Goal: Task Accomplishment & Management: Use online tool/utility

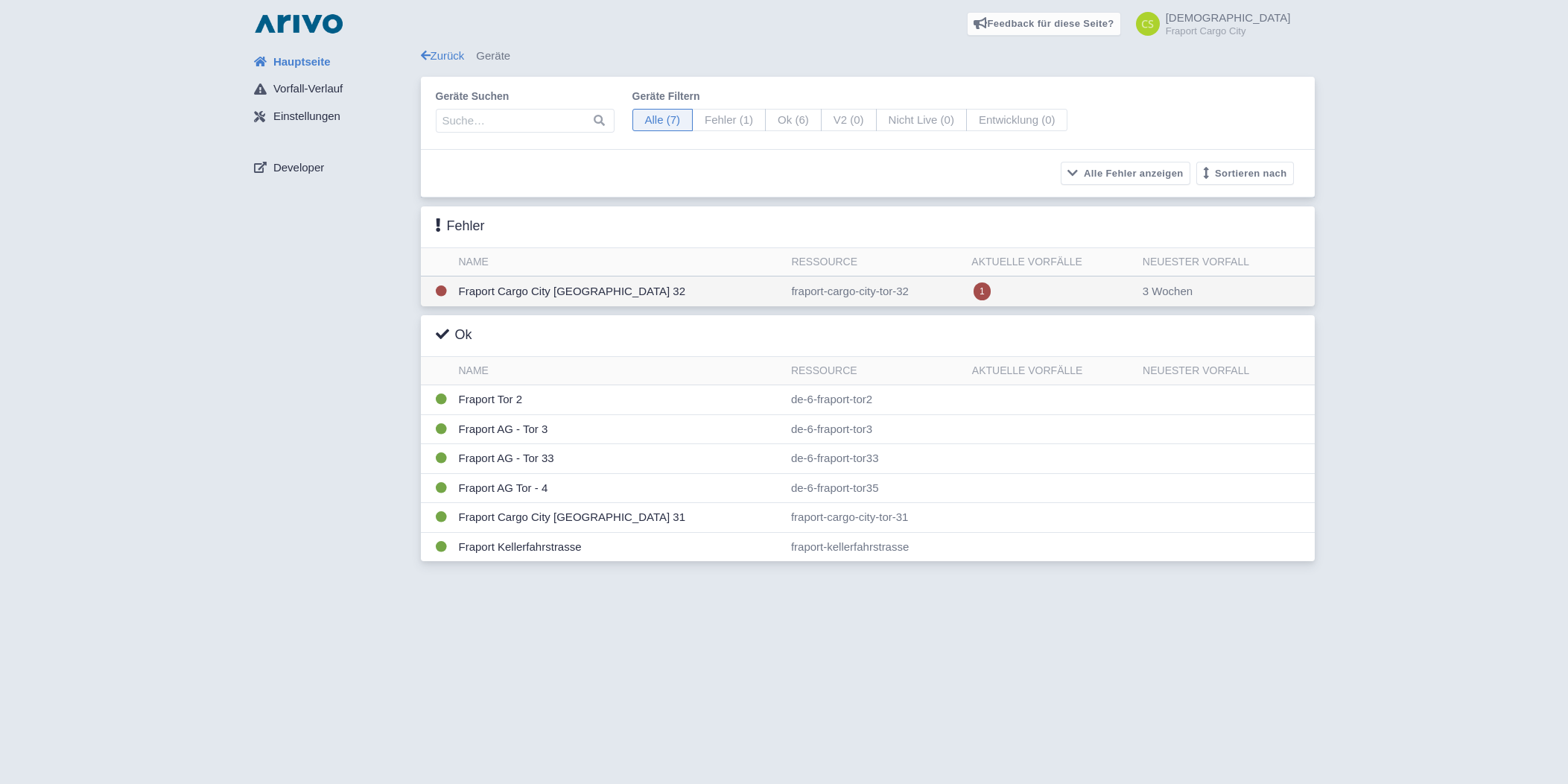
click at [556, 294] on td "Fraport Cargo City [GEOGRAPHIC_DATA] 32" at bounding box center [619, 291] width 333 height 31
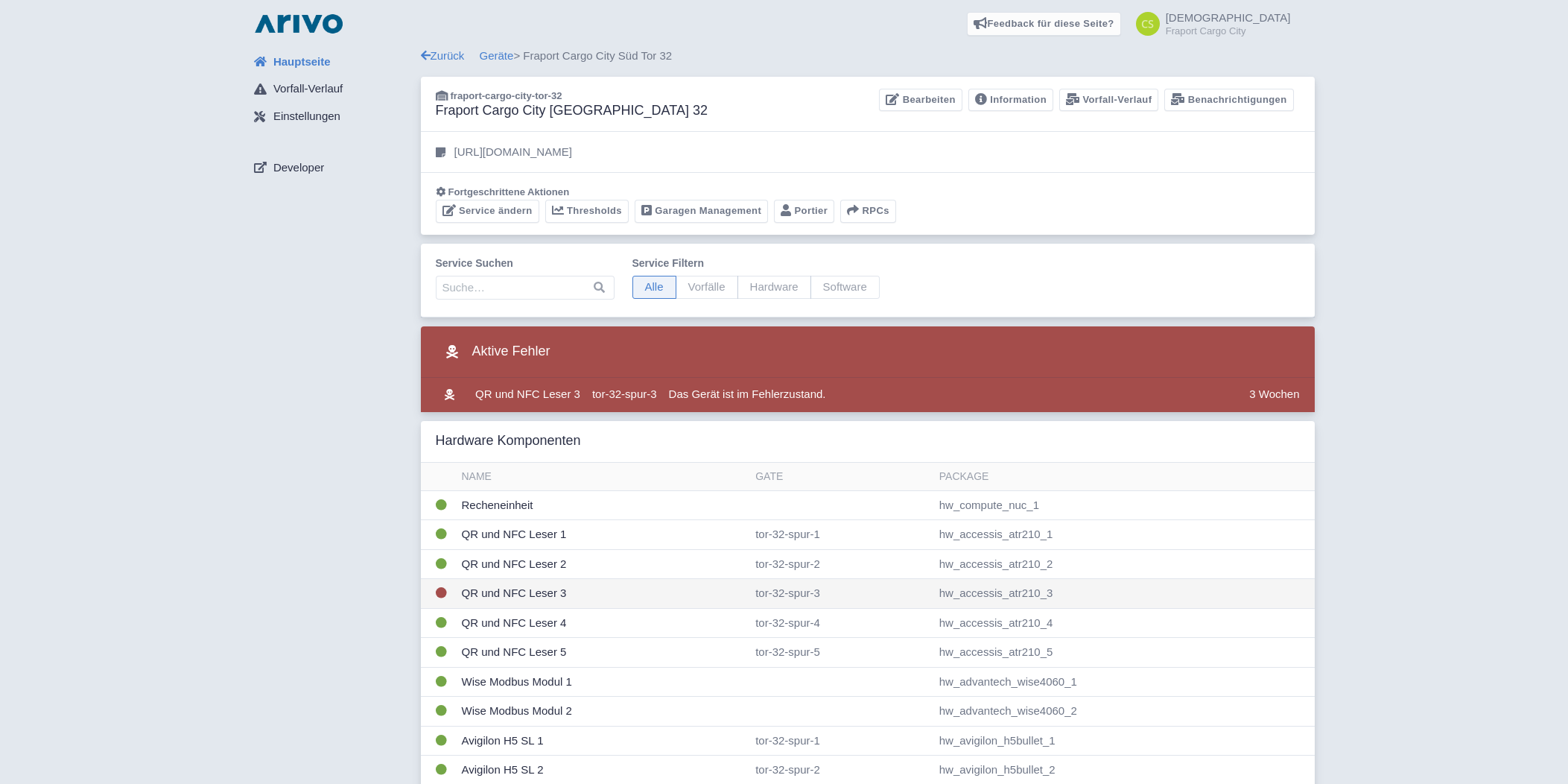
click at [514, 586] on td "QR und NFC Leser 3" at bounding box center [603, 594] width 294 height 30
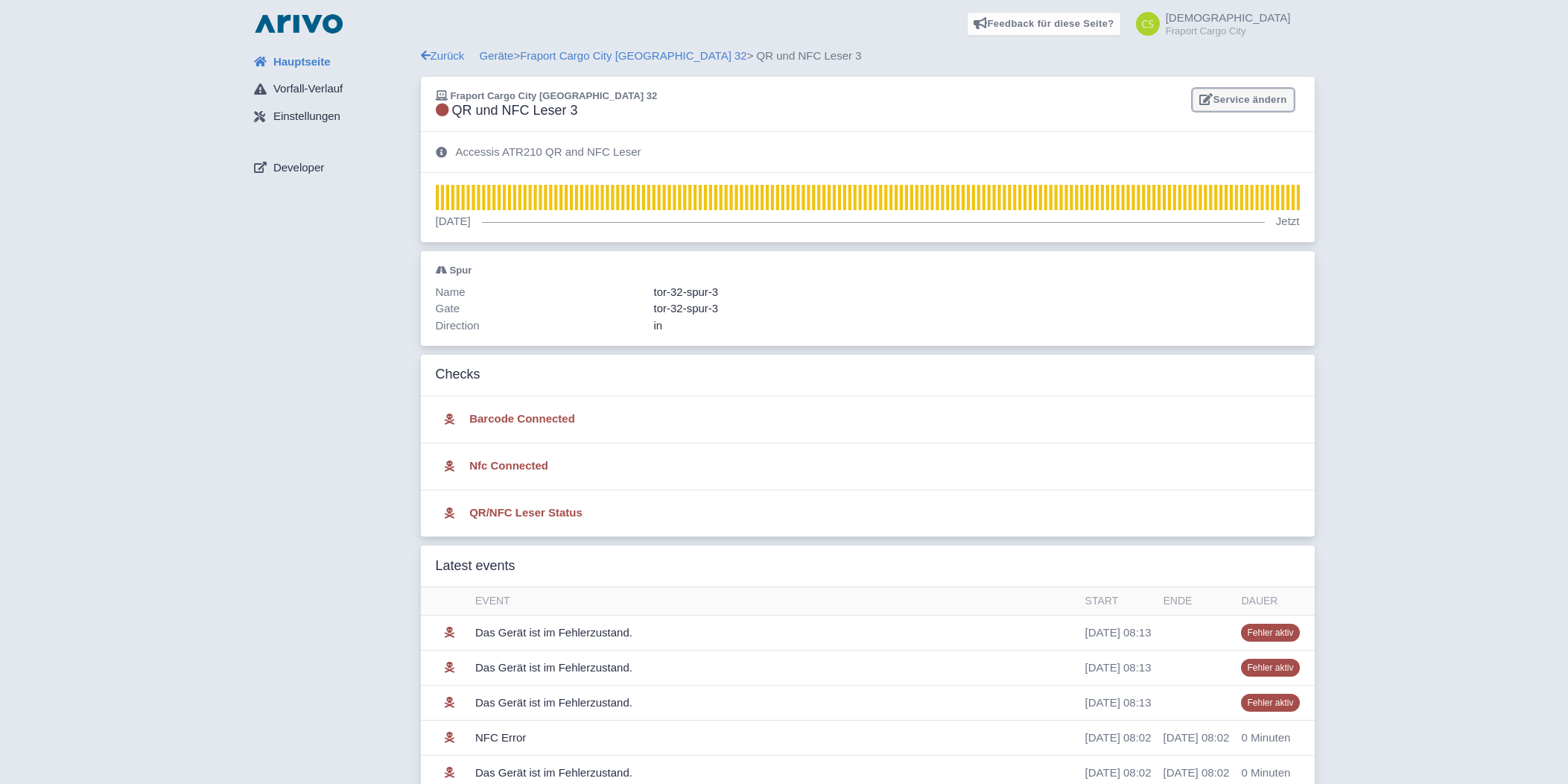
click at [1272, 100] on link "Service ändern" at bounding box center [1242, 99] width 100 height 23
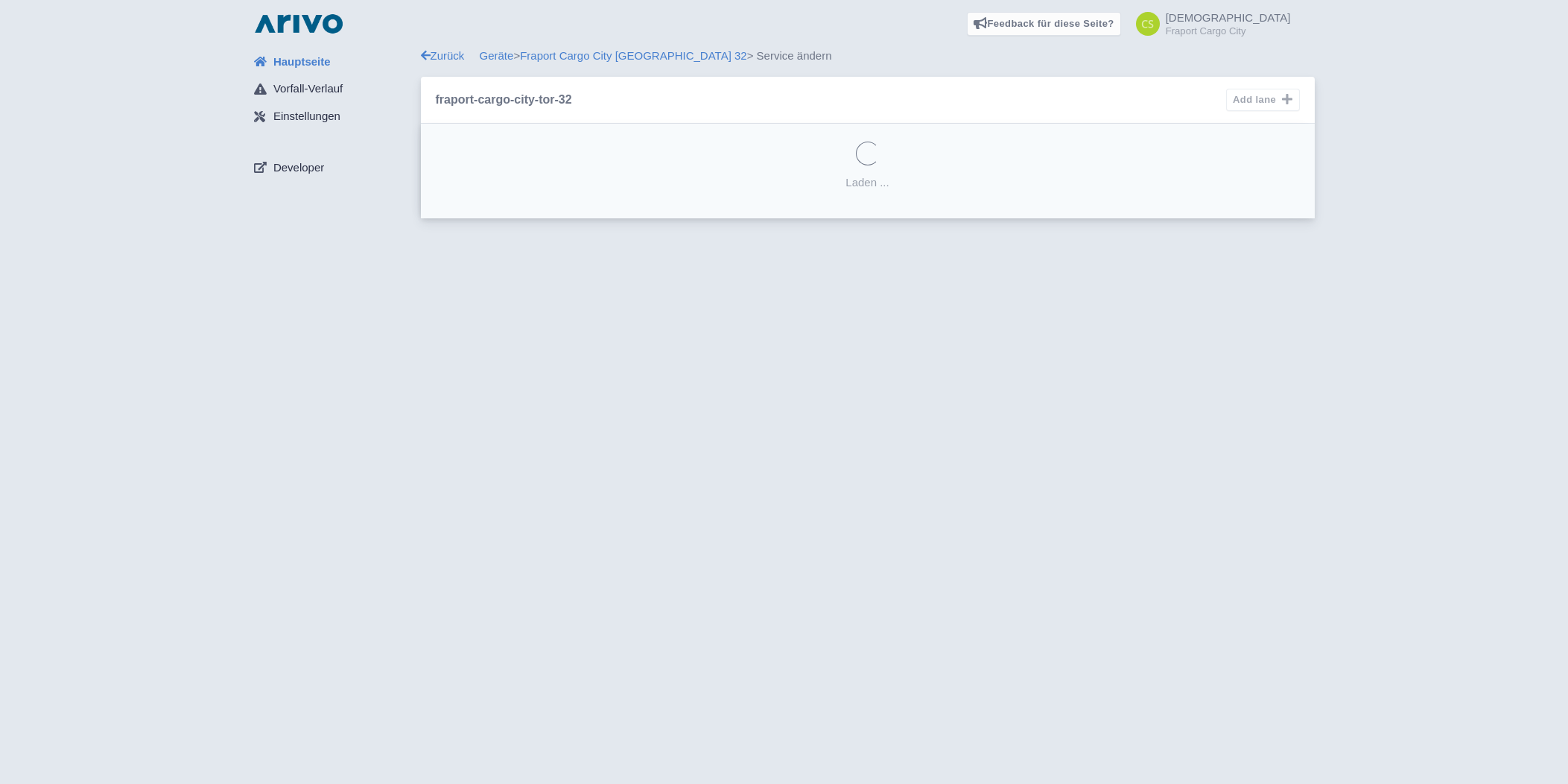
select select "c6681066-21f2-448c-a7ef-ca8b5f124275"
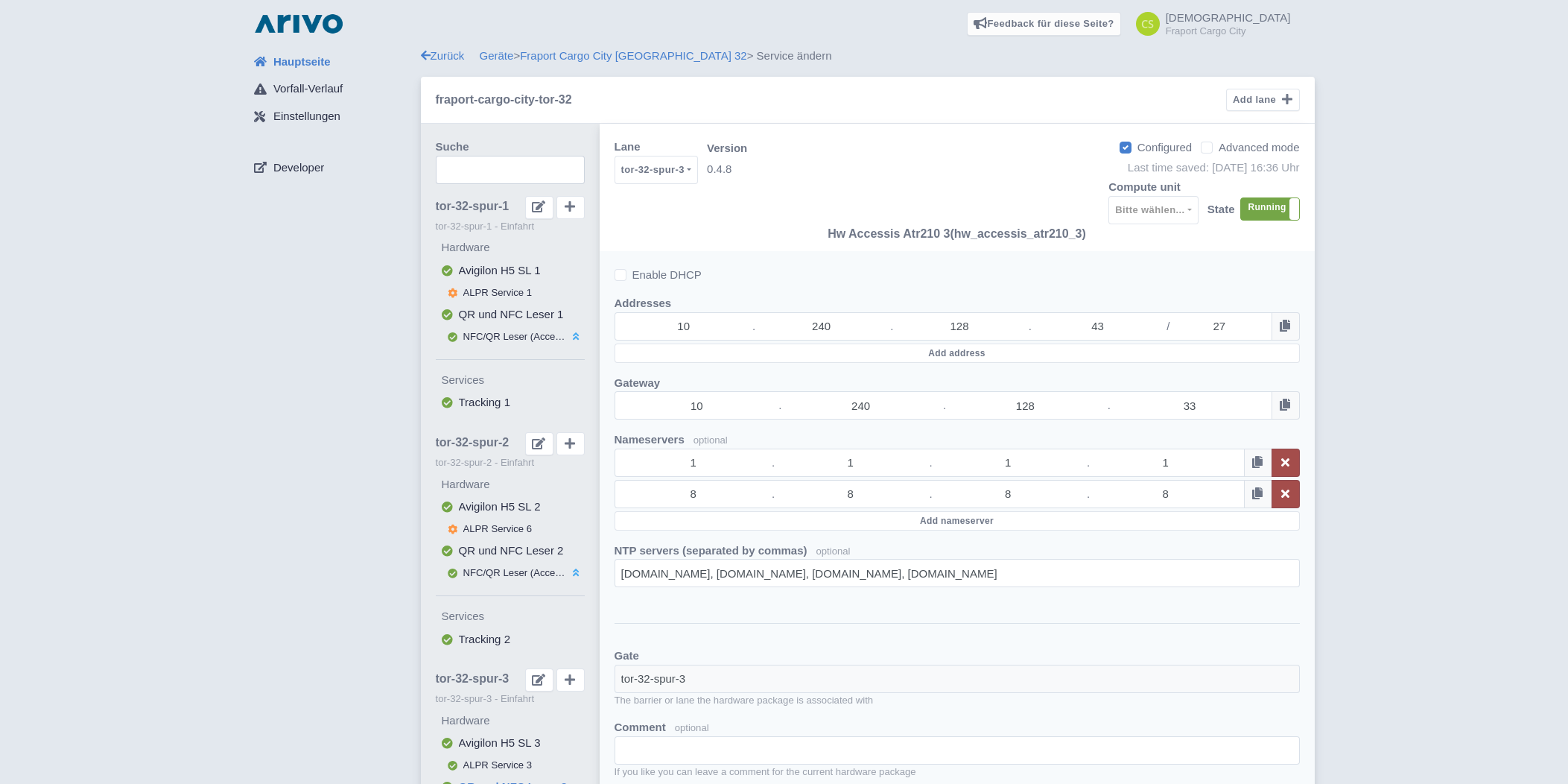
click at [1230, 268] on div "Enable DHCP" at bounding box center [957, 274] width 685 height 17
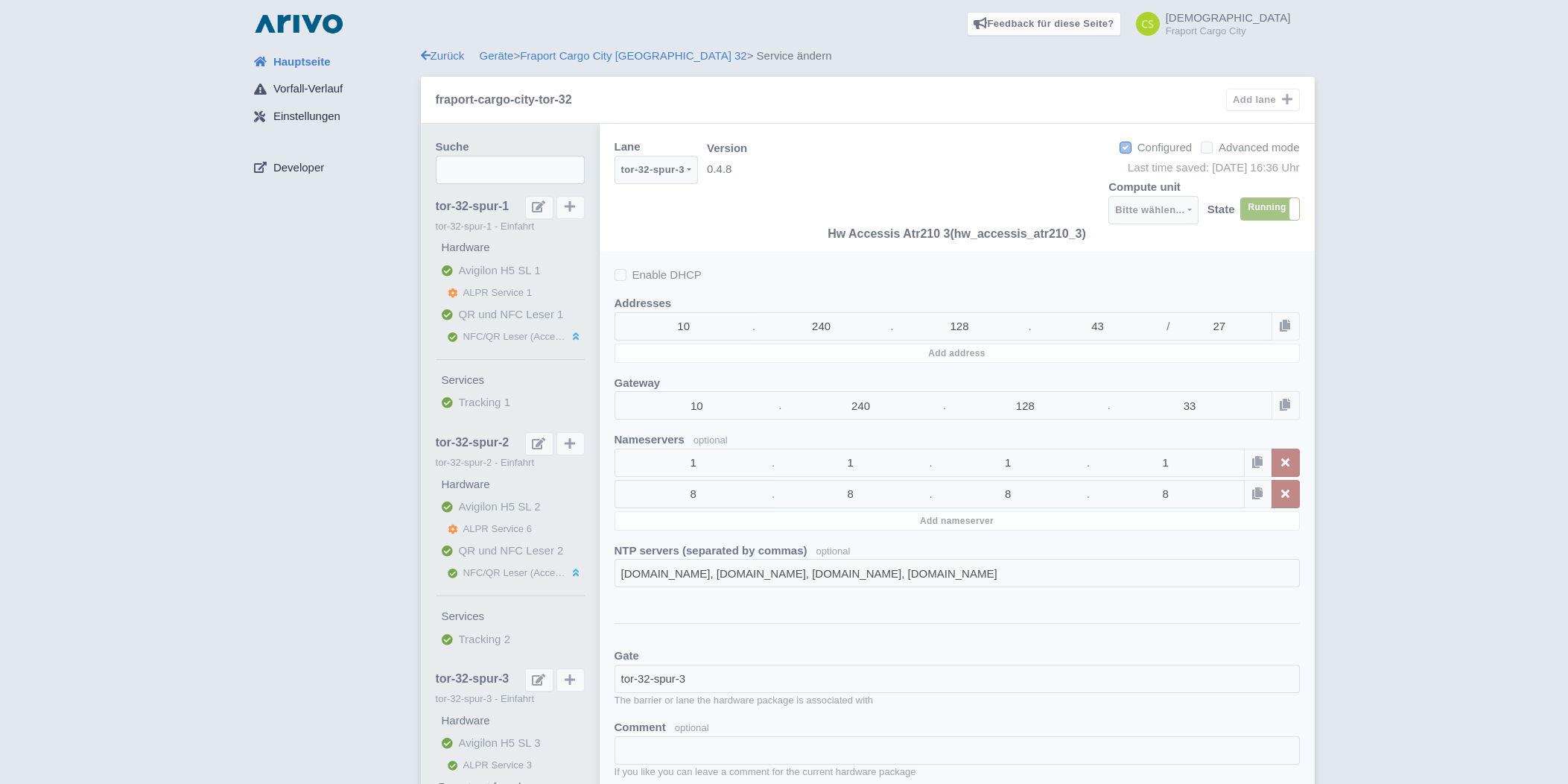
select select
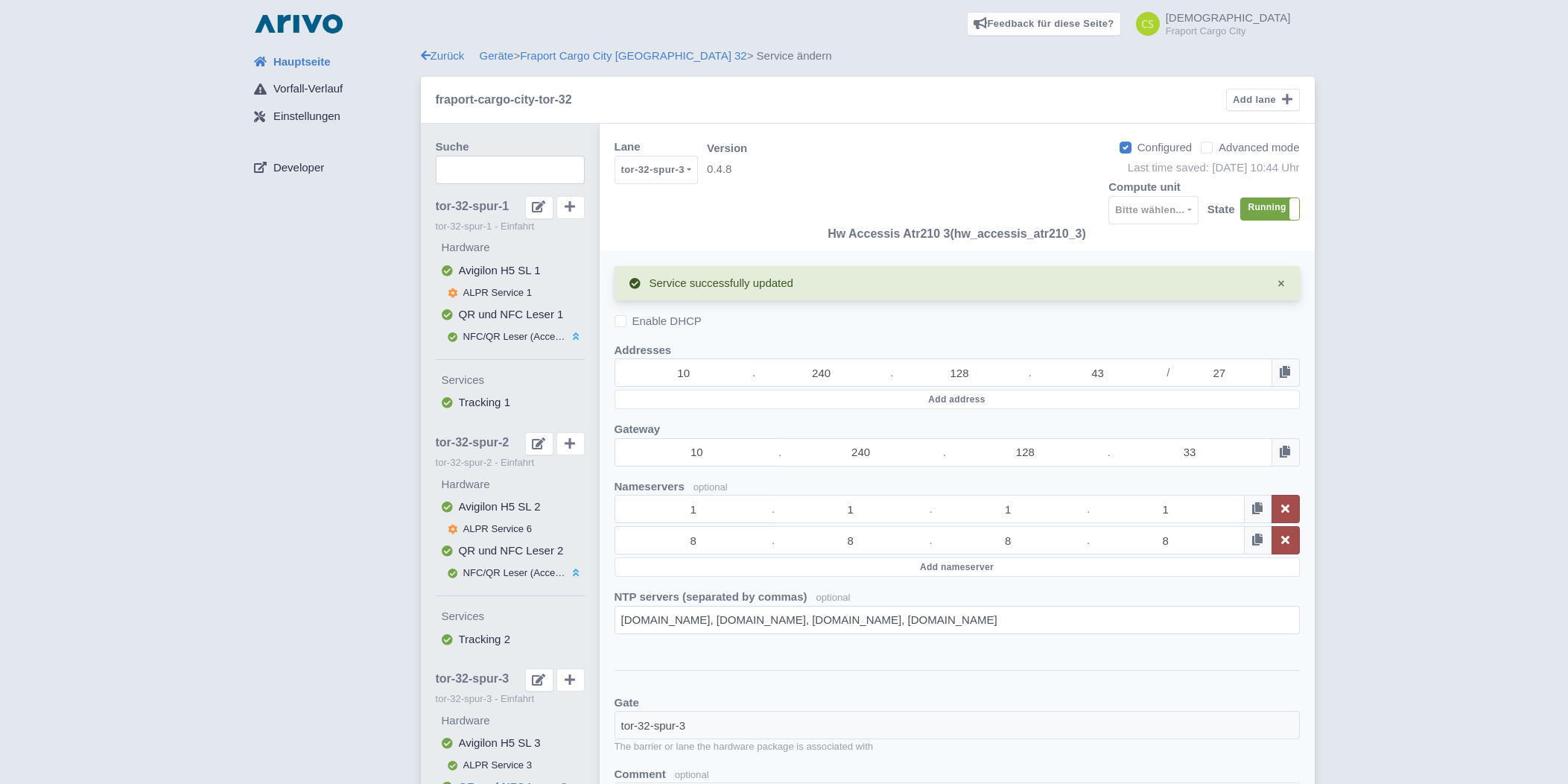
click at [301, 62] on span "Hauptseite" at bounding box center [302, 62] width 58 height 17
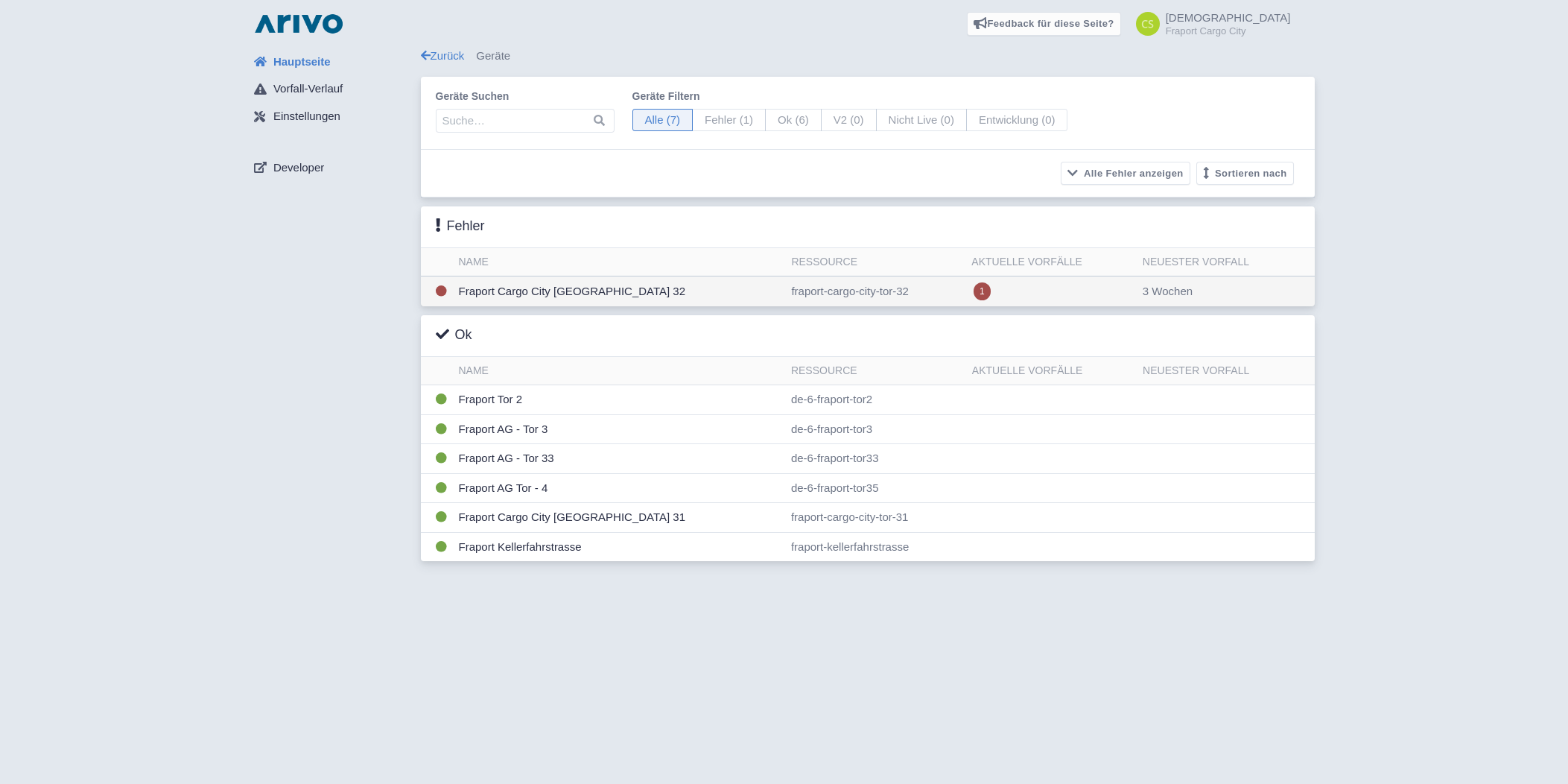
click at [576, 290] on td "Fraport Cargo City [GEOGRAPHIC_DATA] 32" at bounding box center [619, 291] width 333 height 31
